Goal: Navigation & Orientation: Find specific page/section

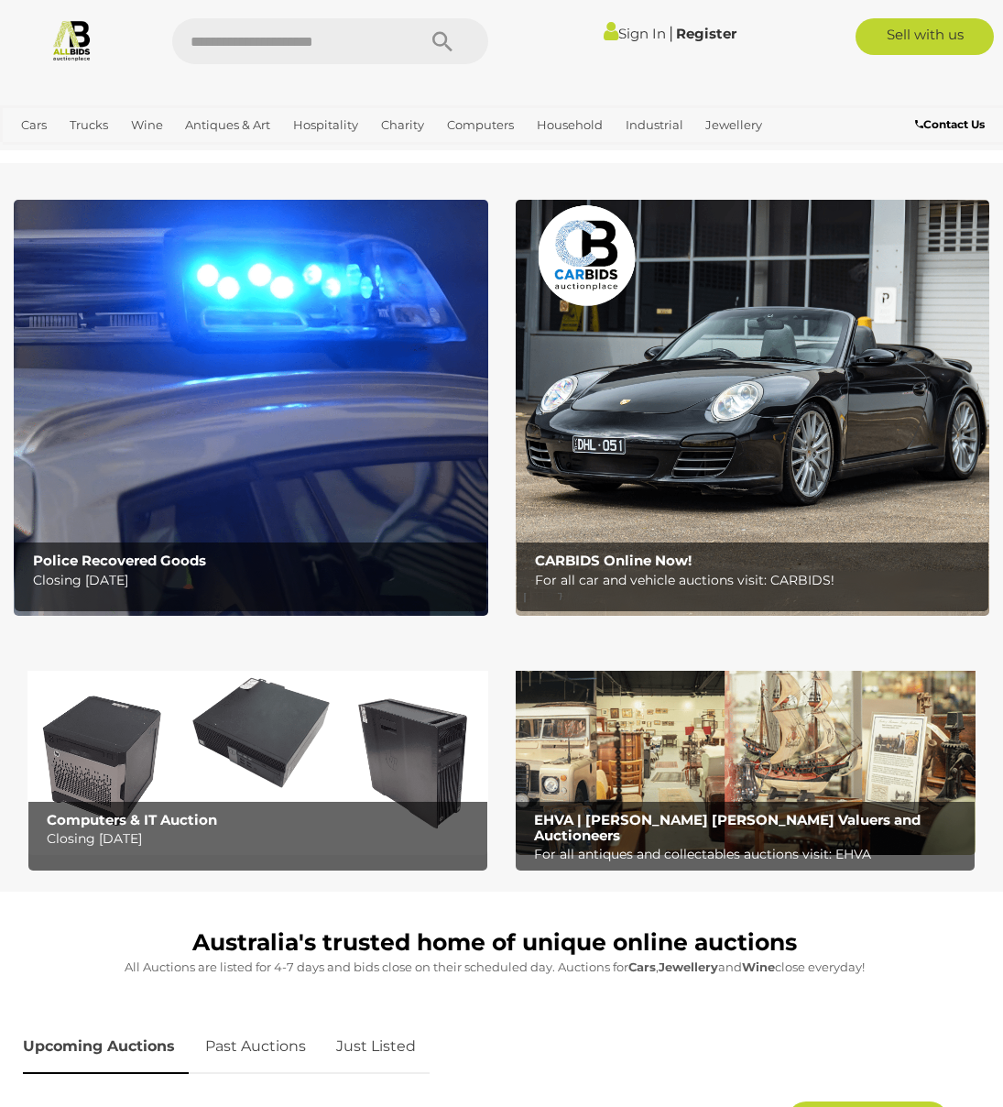
click at [186, 567] on b "Police Recovered Goods" at bounding box center [119, 560] width 173 height 17
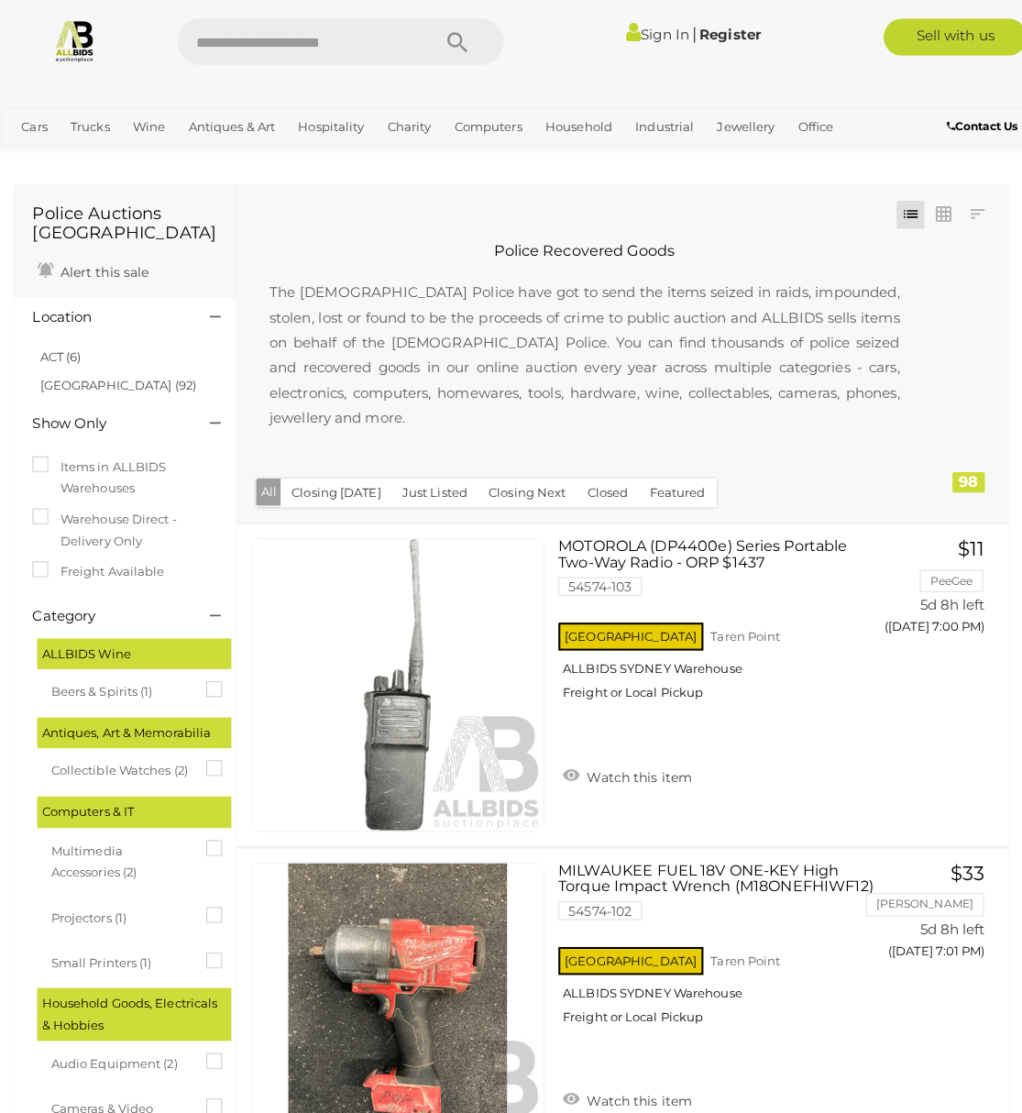
click at [82, 20] on img at bounding box center [73, 39] width 43 height 43
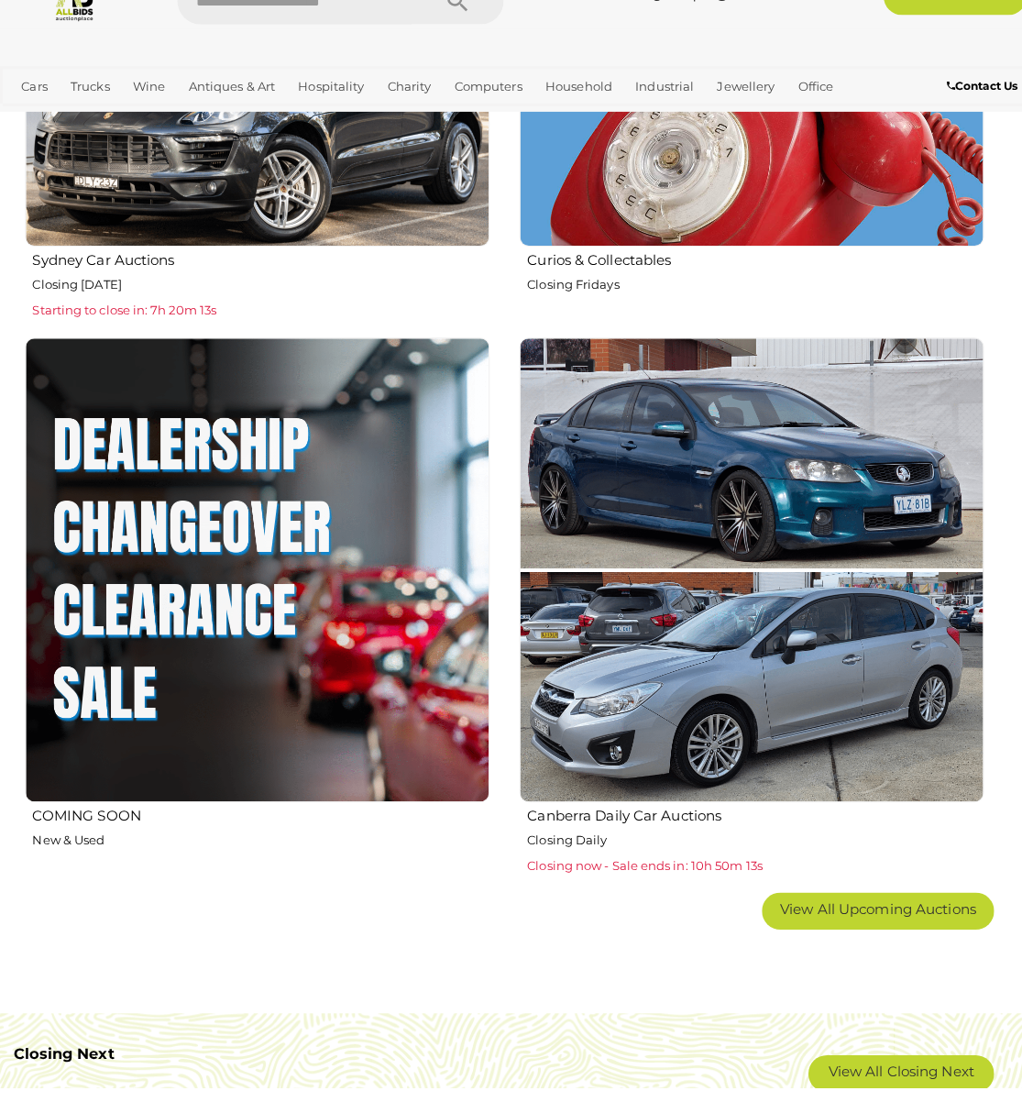
scroll to position [2634, 0]
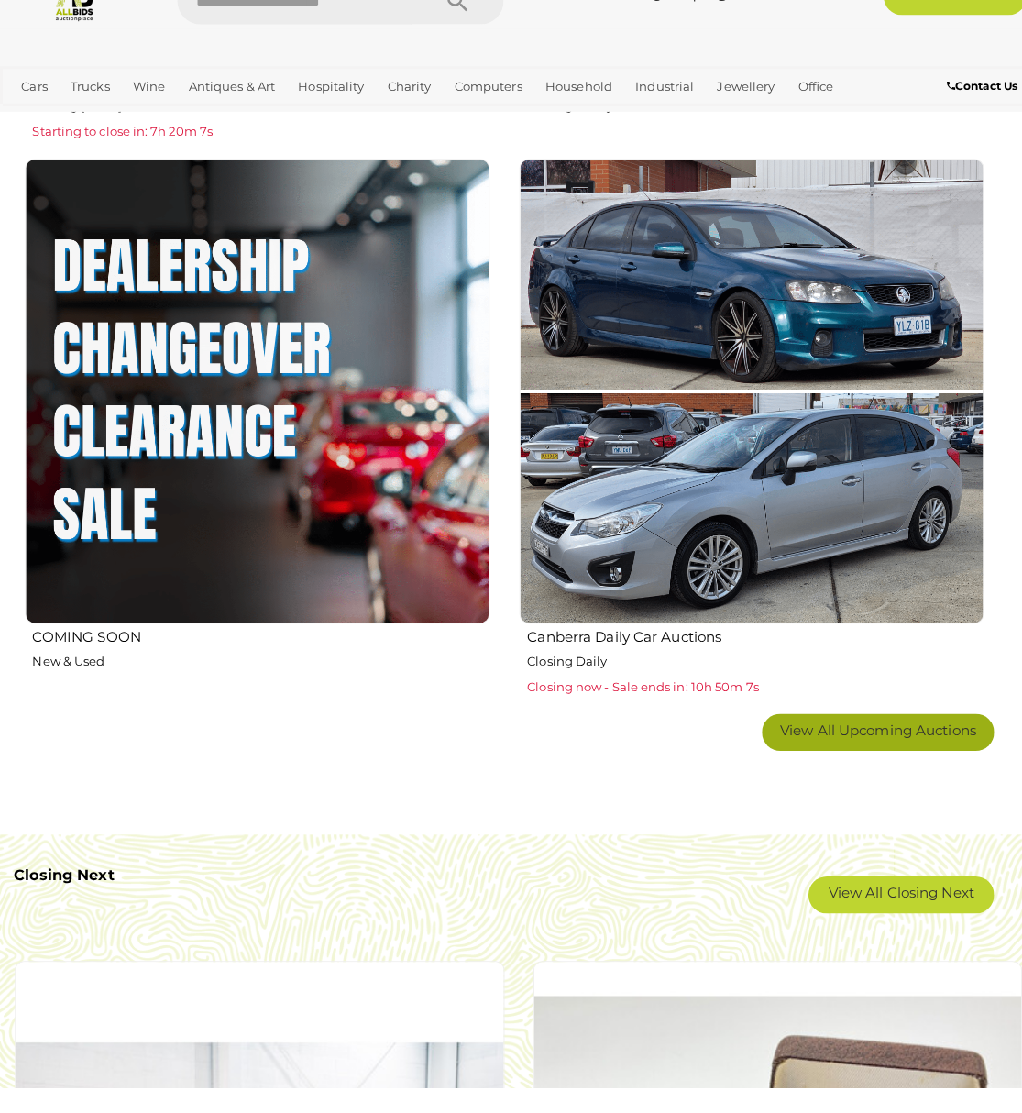
click at [854, 744] on link "View All Upcoming Auctions" at bounding box center [865, 762] width 229 height 37
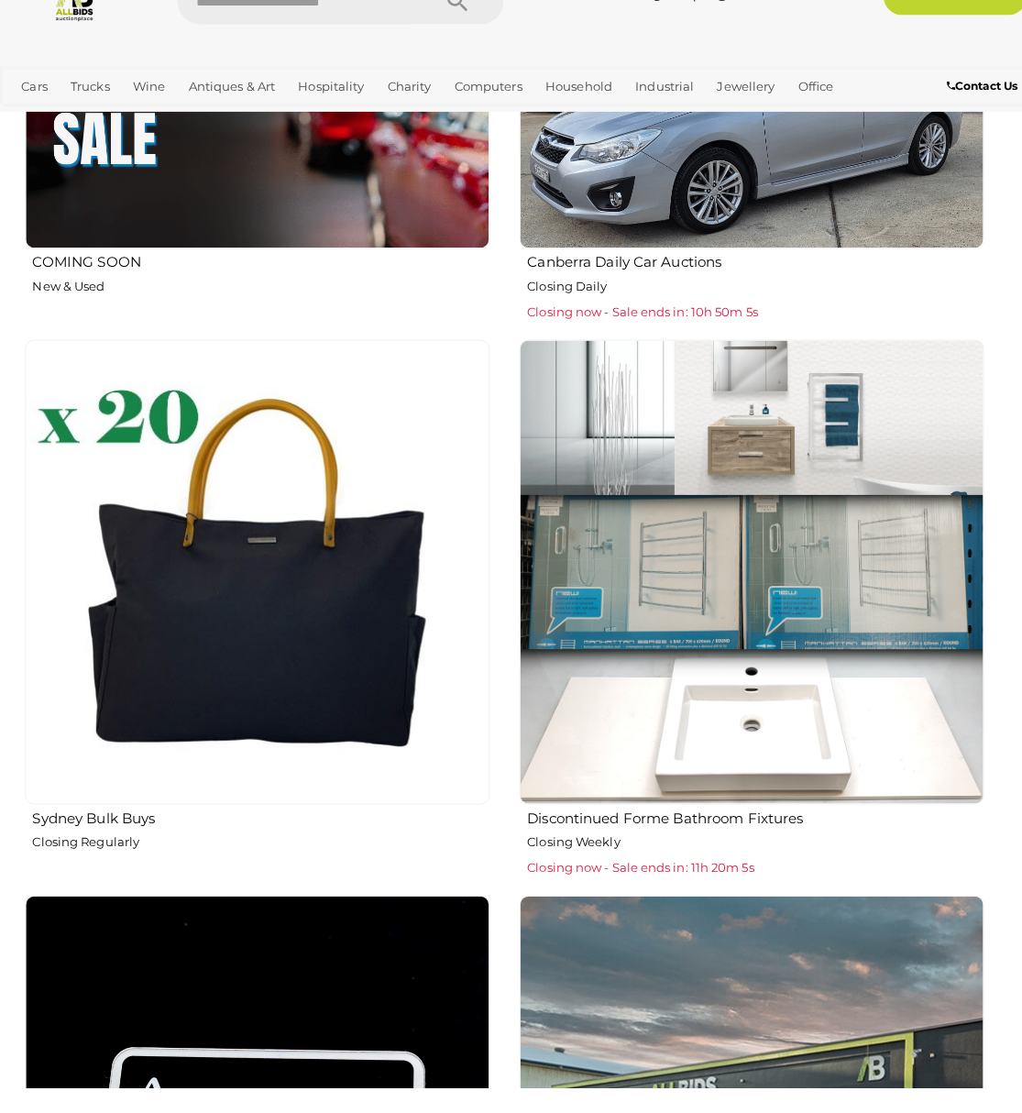
scroll to position [3219, 0]
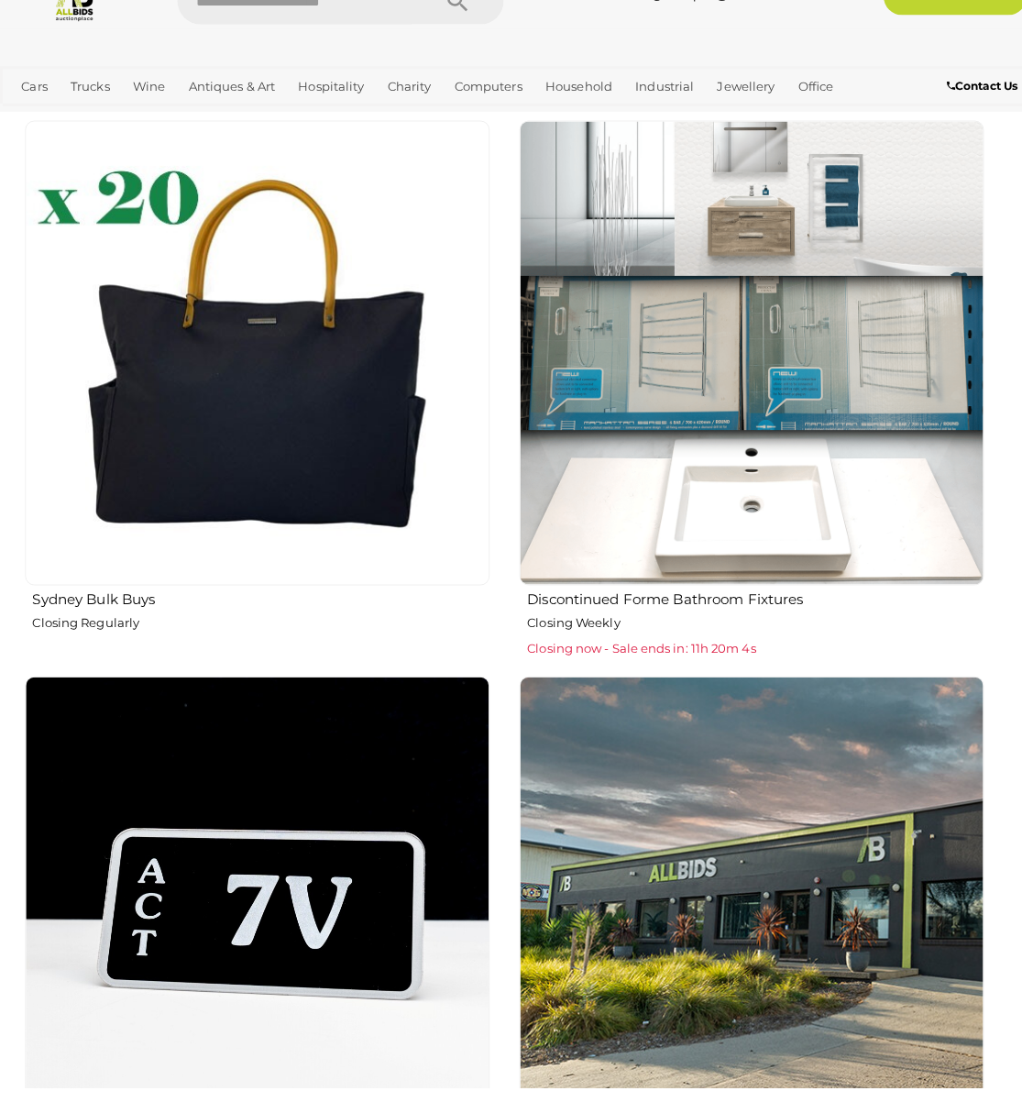
click at [301, 387] on img at bounding box center [254, 388] width 458 height 458
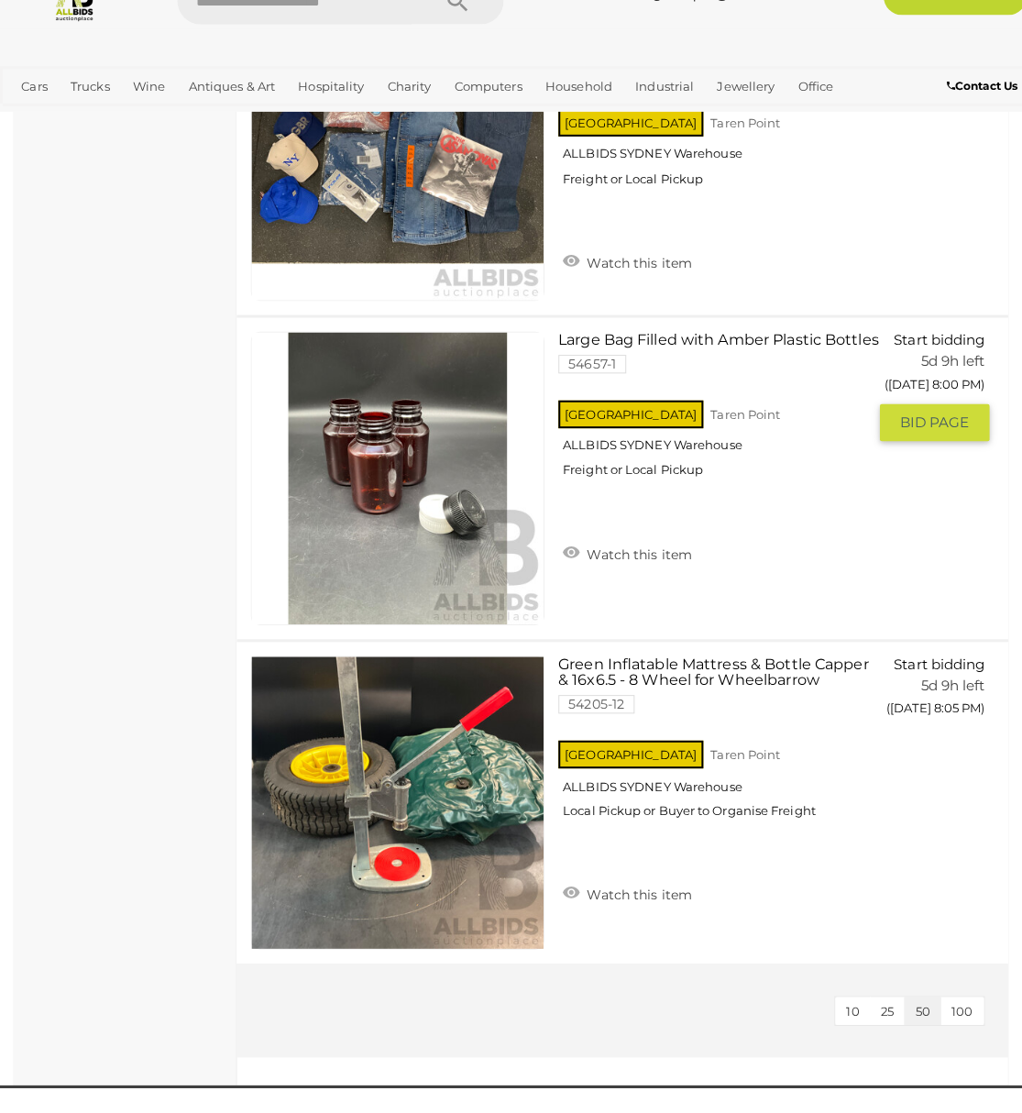
scroll to position [8524, 0]
